Goal: Transaction & Acquisition: Purchase product/service

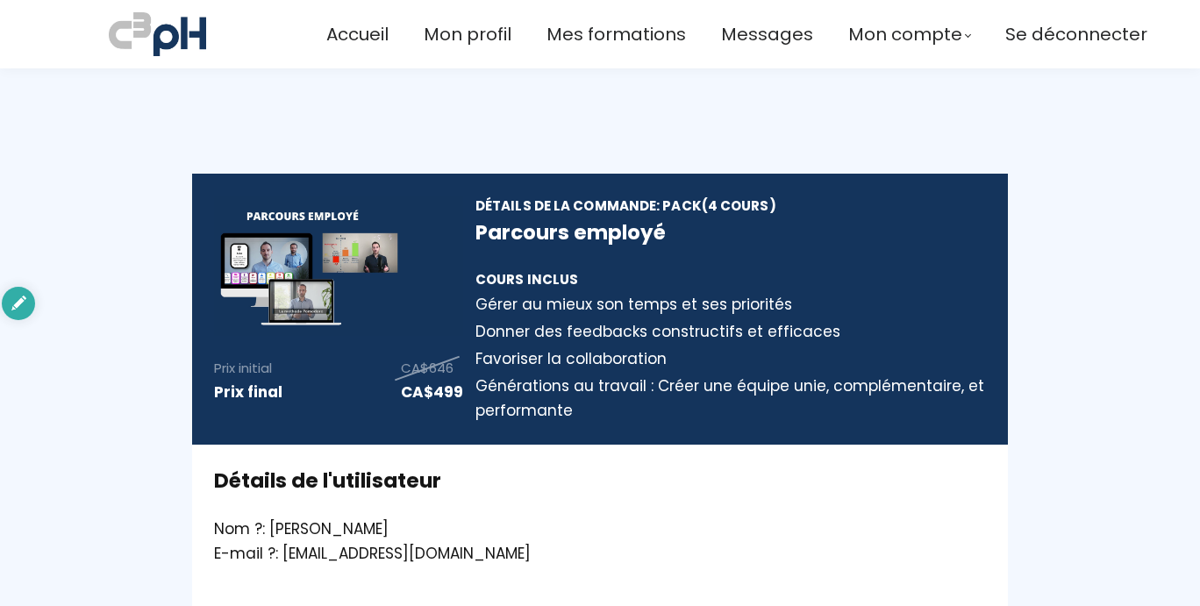
scroll to position [393, 0]
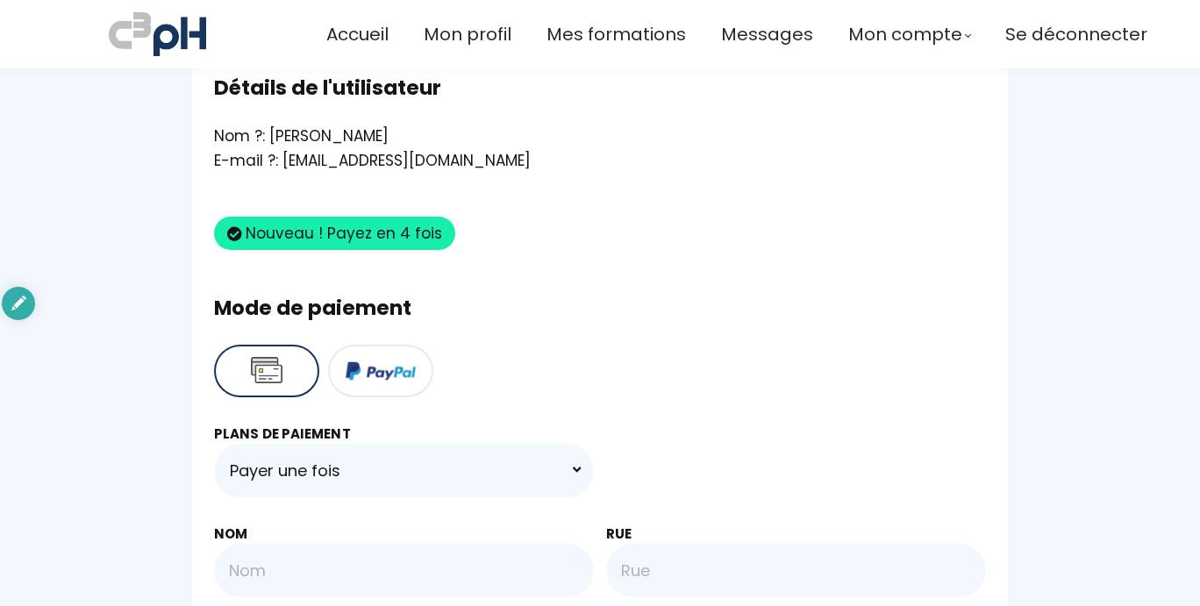
click at [354, 524] on div "Nom" at bounding box center [404, 534] width 380 height 20
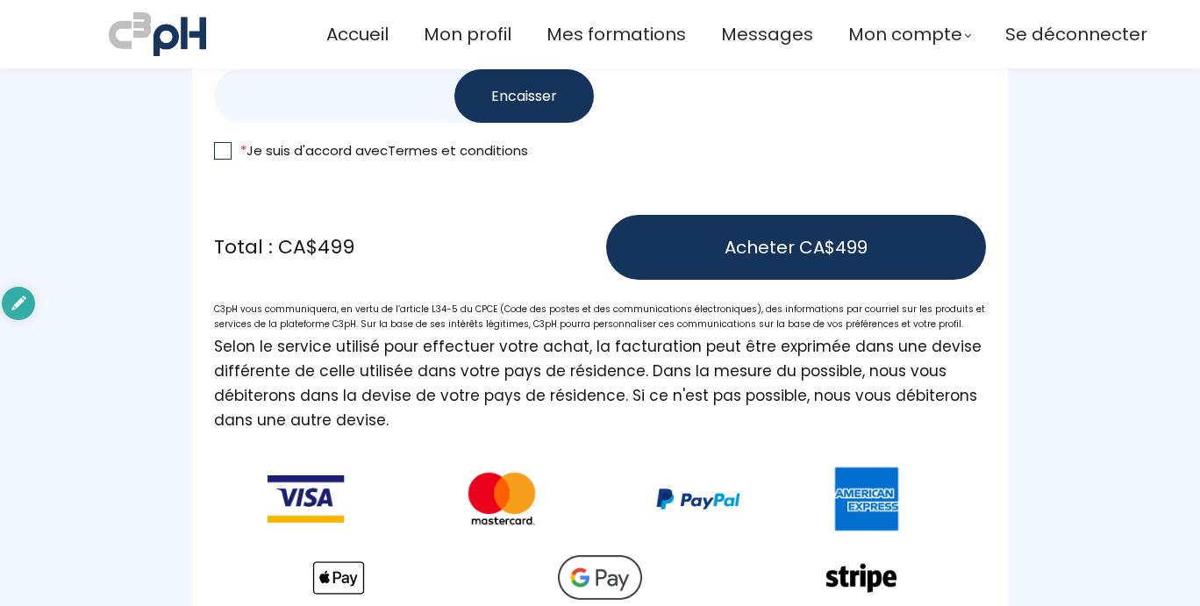
click at [318, 84] on input "text" at bounding box center [365, 96] width 302 height 54
click at [503, 86] on button "Encaisser" at bounding box center [523, 96] width 139 height 54
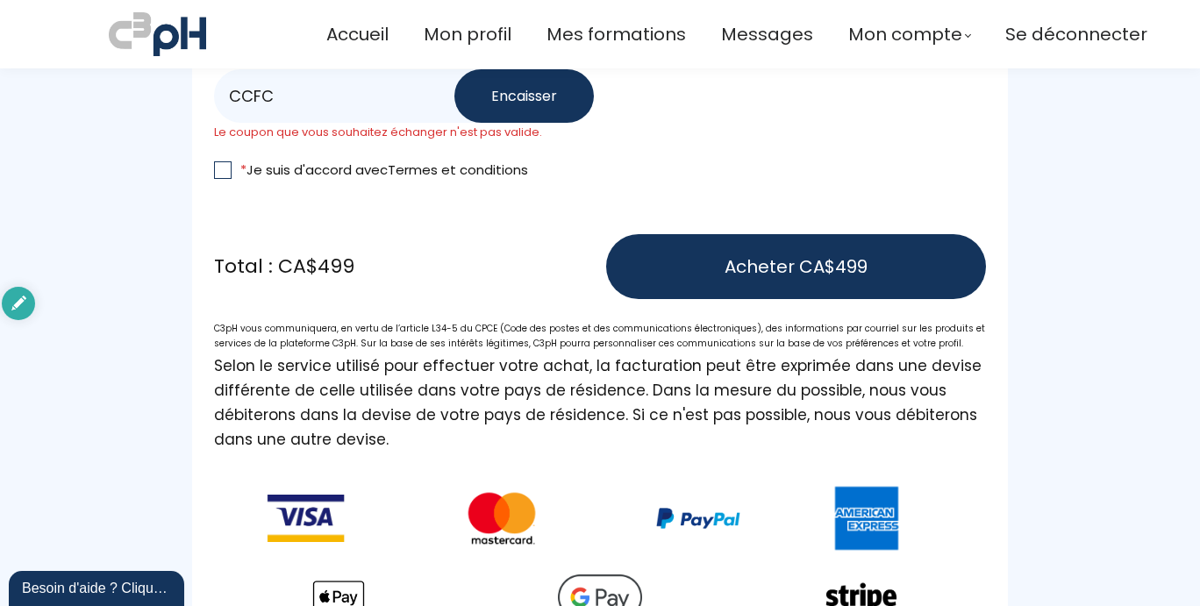
click at [248, 92] on input "CCFC" at bounding box center [365, 96] width 302 height 54
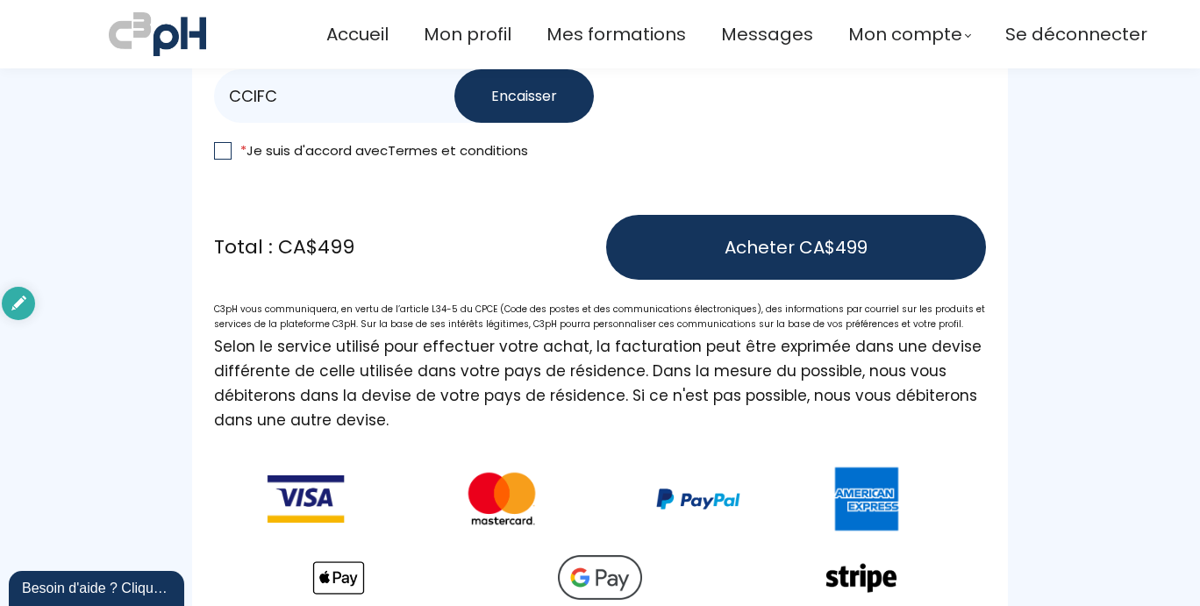
type input "CCIFC"
click at [497, 87] on button "Encaisser" at bounding box center [523, 96] width 139 height 54
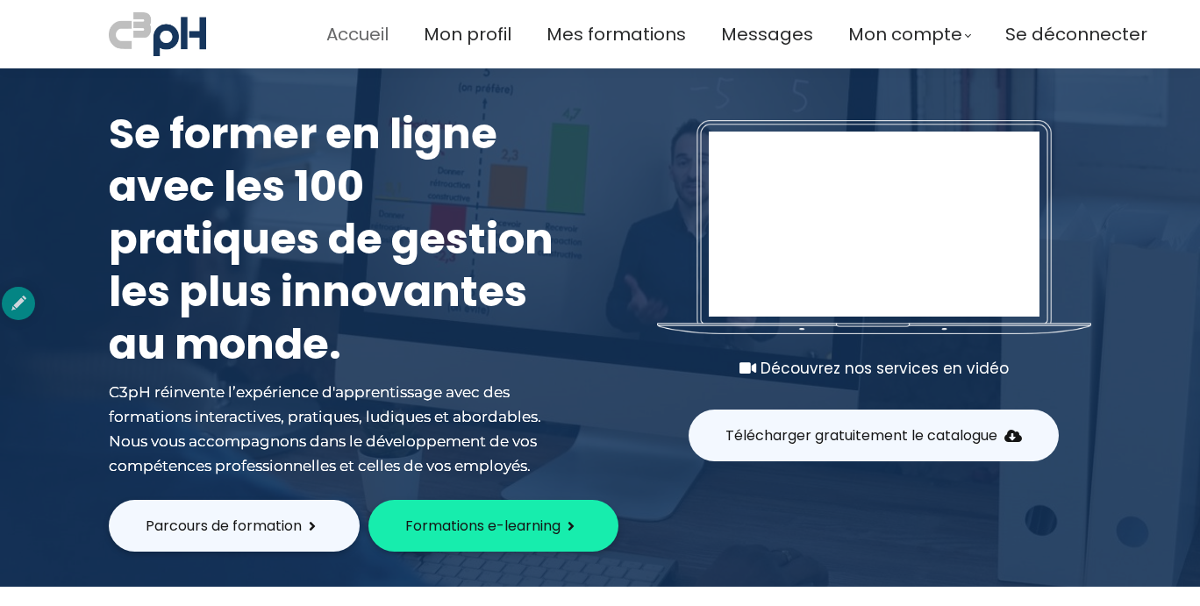
click at [358, 22] on span "Accueil" at bounding box center [357, 34] width 62 height 29
